Goal: Check status

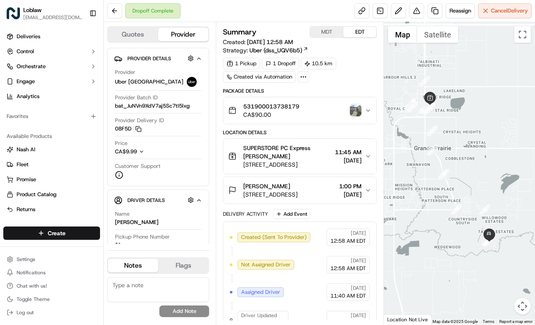
click at [354, 112] on img "button" at bounding box center [356, 111] width 12 height 12
